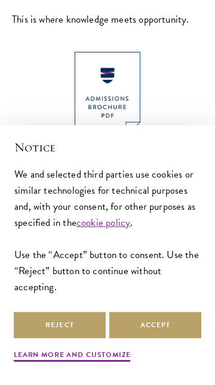
scroll to position [562, 0]
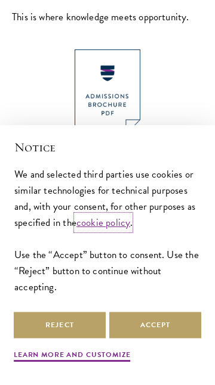
click at [113, 230] on link "cookie policy" at bounding box center [103, 222] width 54 height 15
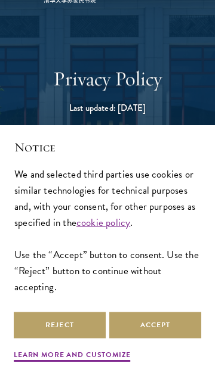
scroll to position [72, 0]
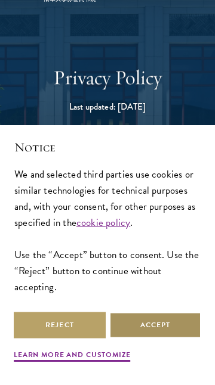
click at [163, 339] on button "Accept" at bounding box center [155, 325] width 92 height 27
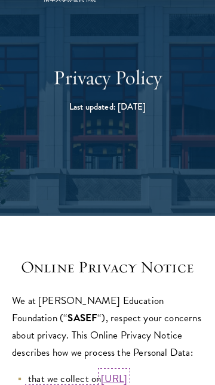
click at [127, 385] on span "https://www.schwarzmanscholars.org" at bounding box center [77, 386] width 99 height 31
